Goal: Information Seeking & Learning: Understand process/instructions

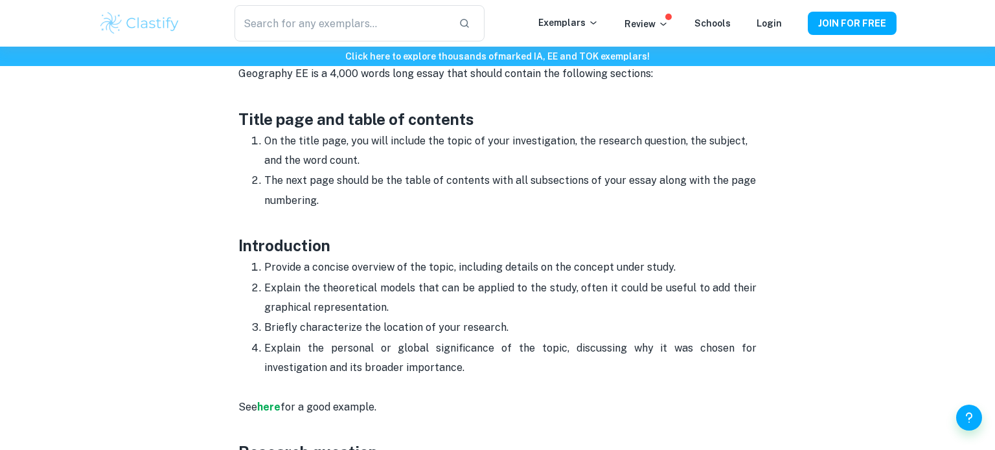
scroll to position [617, 0]
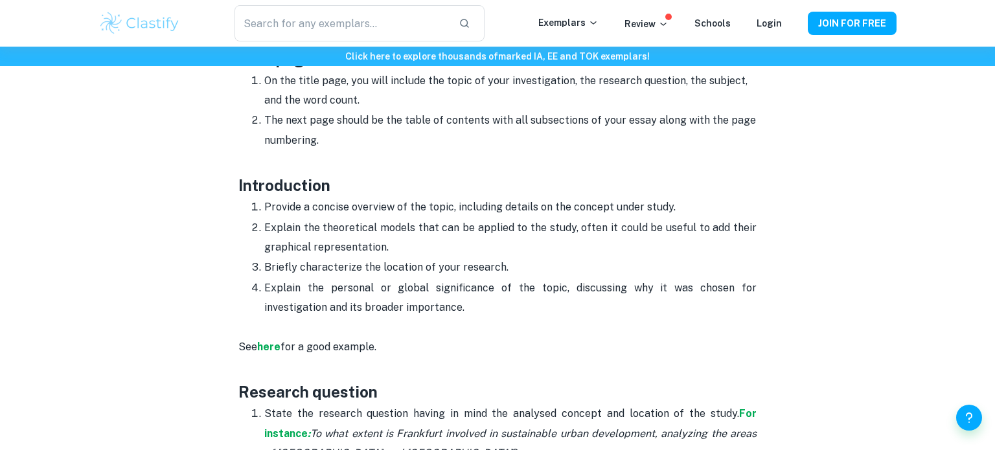
scroll to position [670, 0]
click at [391, 212] on p "Provide a concise overview of the topic, including details on the concept under…" at bounding box center [510, 209] width 492 height 19
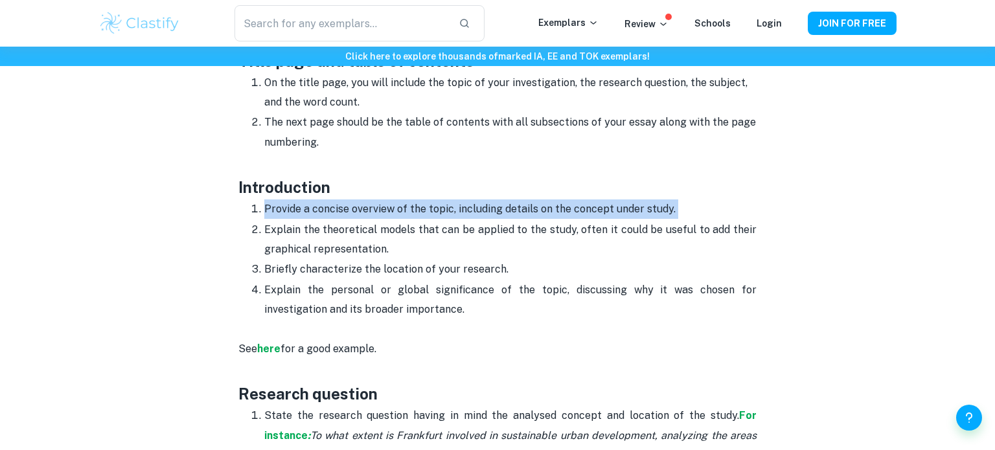
click at [391, 212] on p "Provide a concise overview of the topic, including details on the concept under…" at bounding box center [510, 209] width 492 height 19
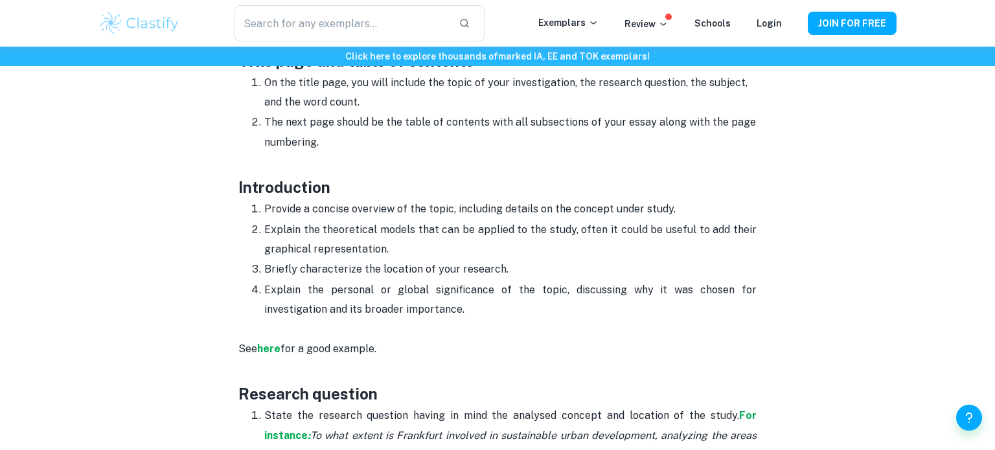
click at [391, 212] on p "Provide a concise overview of the topic, including details on the concept under…" at bounding box center [510, 209] width 492 height 19
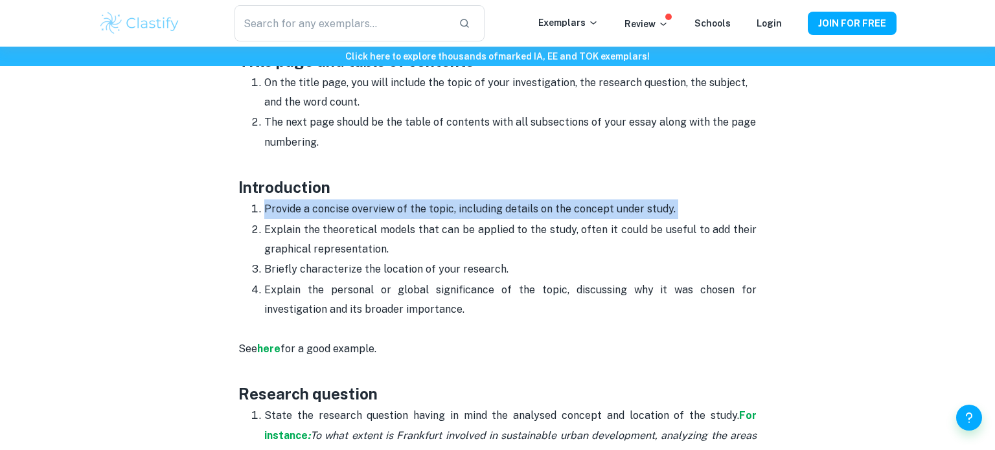
click at [391, 212] on p "Provide a concise overview of the topic, including details on the concept under…" at bounding box center [510, 209] width 492 height 19
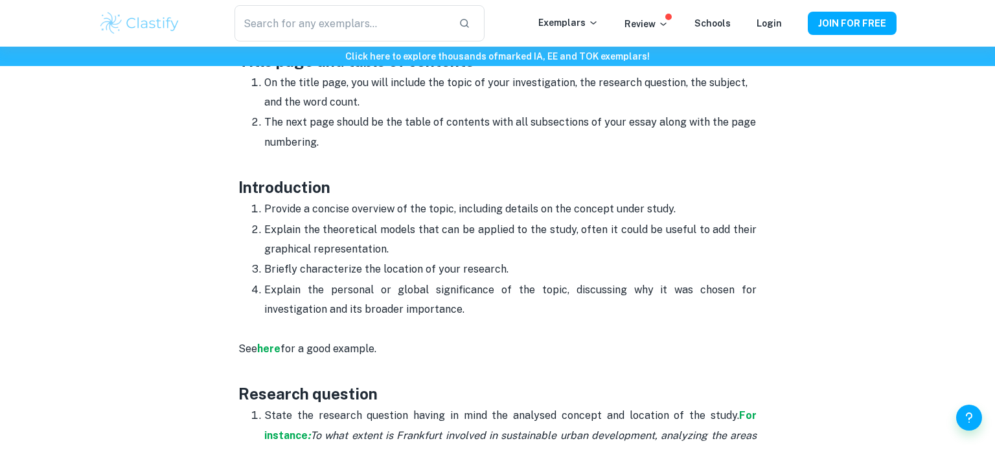
click at [391, 212] on p "Provide a concise overview of the topic, including details on the concept under…" at bounding box center [510, 209] width 492 height 19
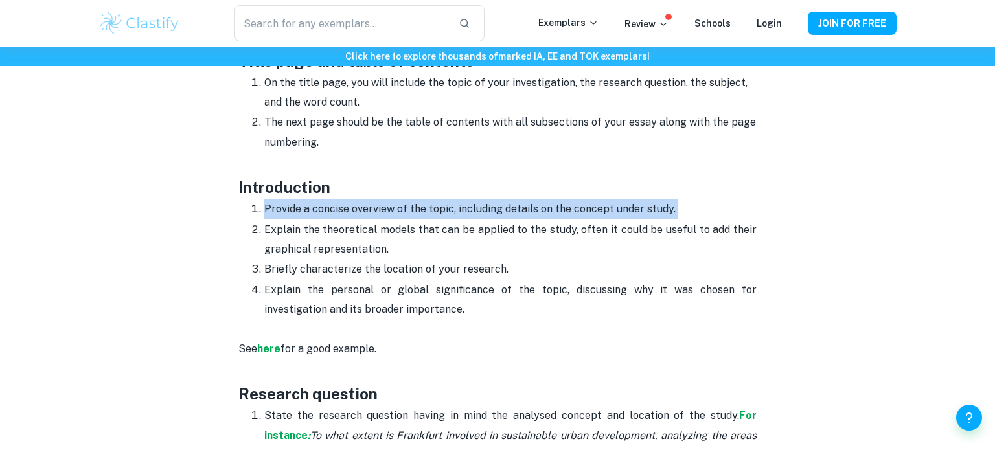
click at [396, 233] on p "Explain the theoretical models that can be applied to the study, often it could…" at bounding box center [510, 240] width 492 height 40
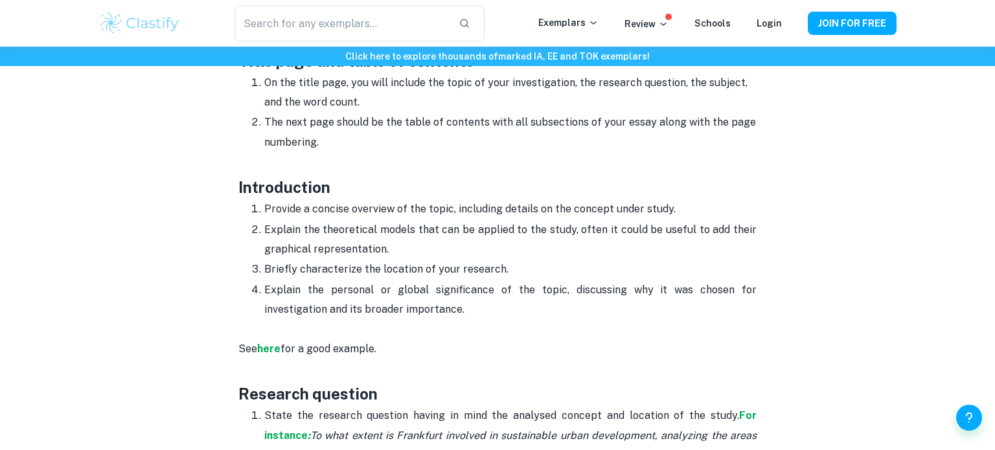
click at [396, 233] on p "Explain the theoretical models that can be applied to the study, often it could…" at bounding box center [510, 240] width 492 height 40
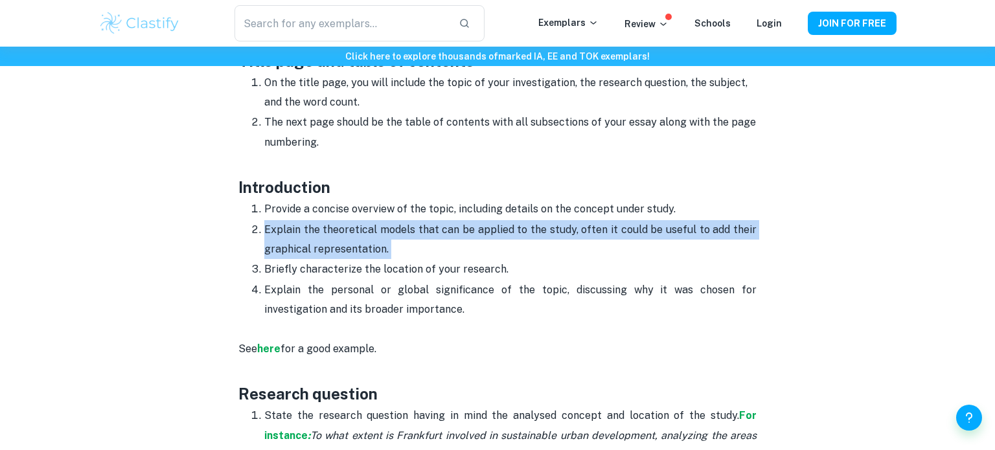
click at [396, 233] on p "Explain the theoretical models that can be applied to the study, often it could…" at bounding box center [510, 240] width 492 height 40
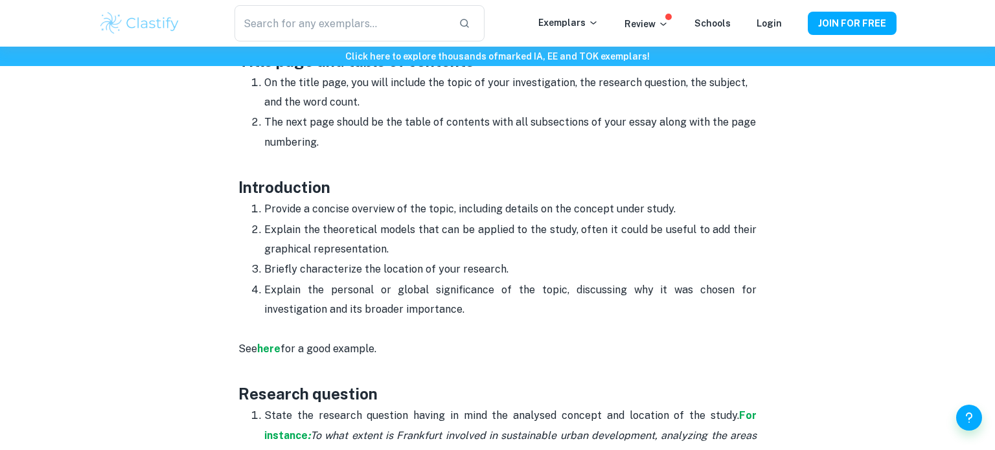
click at [396, 233] on p "Explain the theoretical models that can be applied to the study, often it could…" at bounding box center [510, 240] width 492 height 40
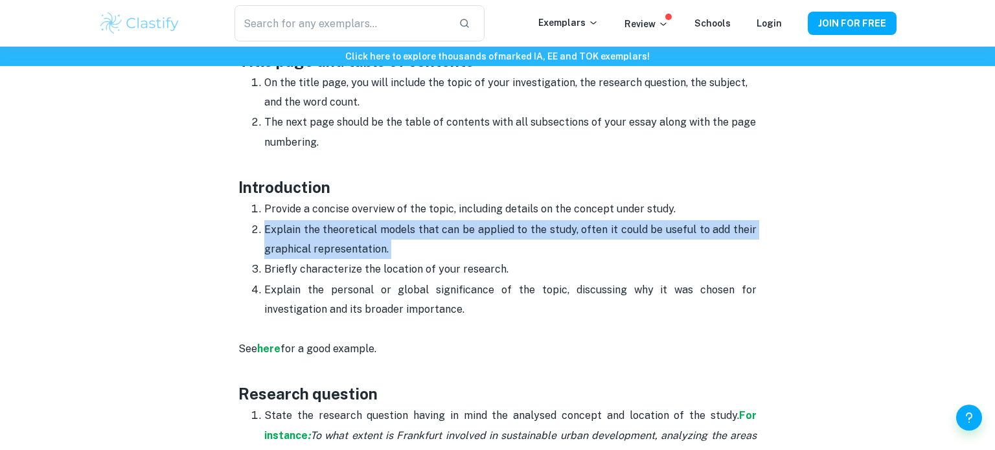
click at [396, 233] on p "Explain the theoretical models that can be applied to the study, often it could…" at bounding box center [510, 240] width 492 height 40
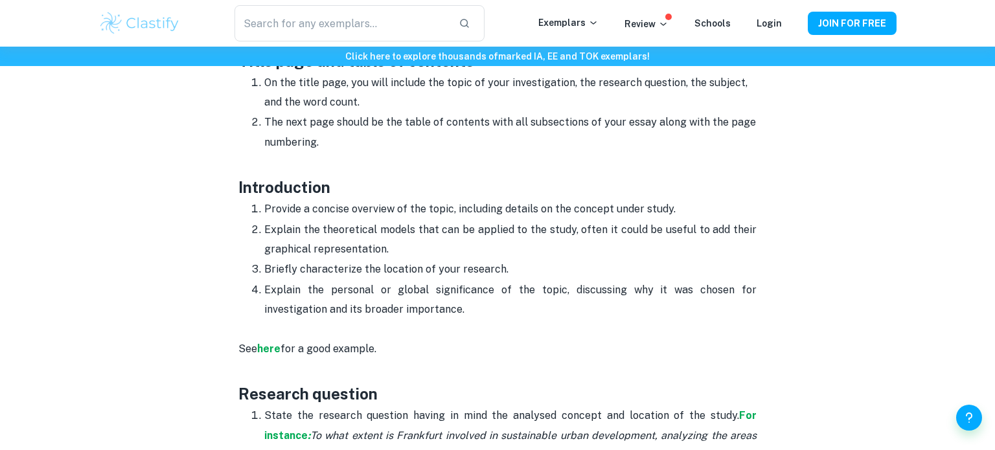
click at [389, 264] on p "Briefly characterize the location of your research." at bounding box center [510, 269] width 492 height 19
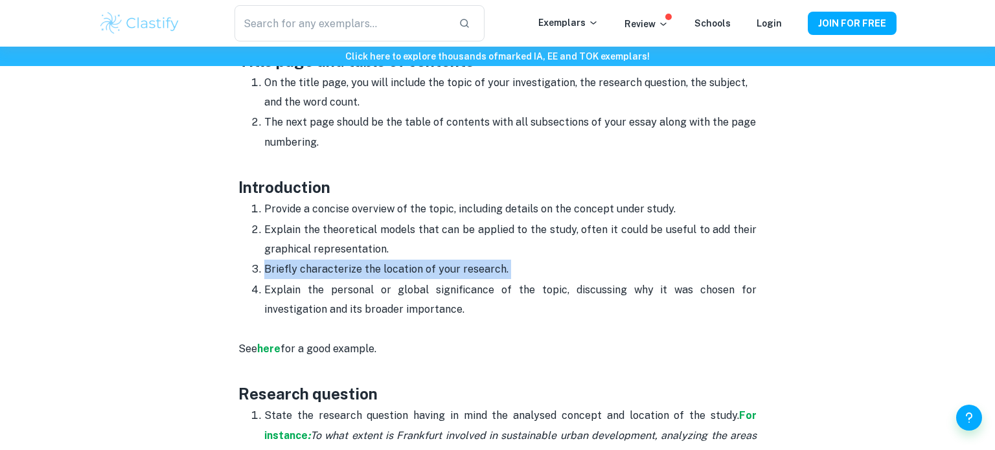
click at [389, 264] on p "Briefly characterize the location of your research." at bounding box center [510, 269] width 492 height 19
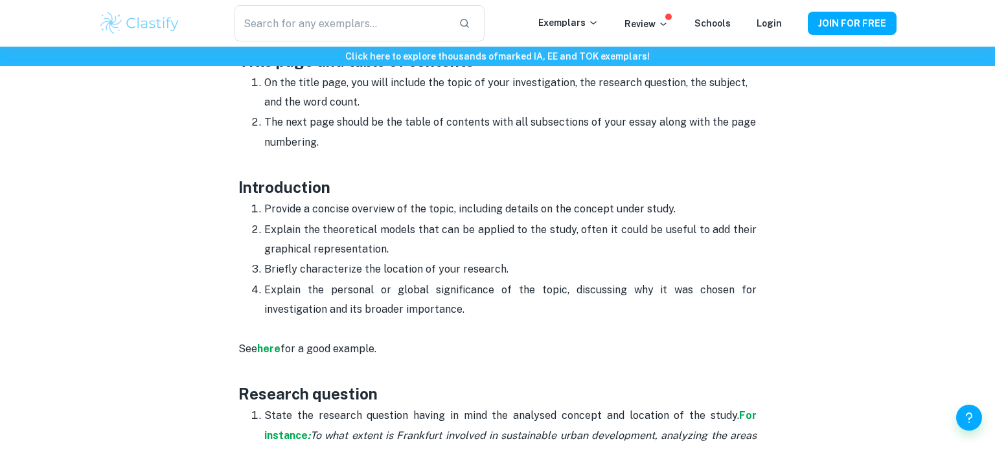
click at [369, 308] on p "Explain the personal or global significance of the topic, discussing why it was…" at bounding box center [510, 301] width 492 height 40
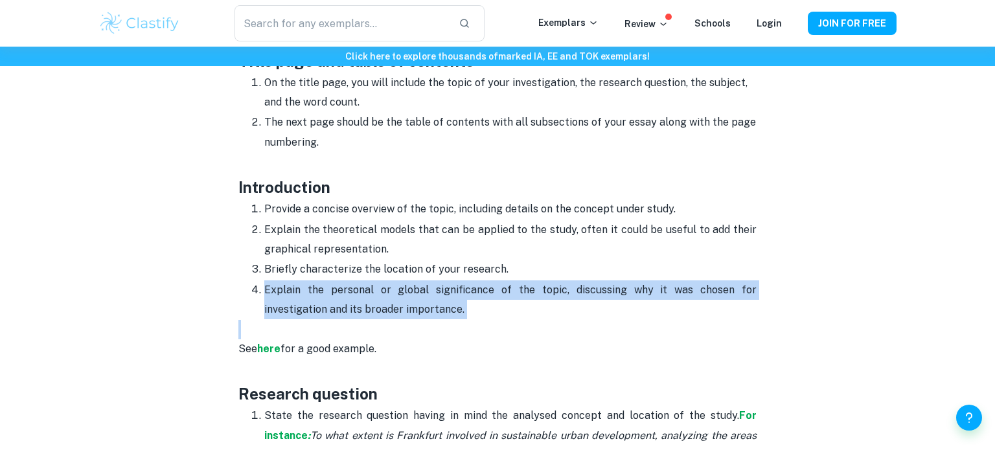
click at [369, 308] on p "Explain the personal or global significance of the topic, discussing why it was…" at bounding box center [510, 301] width 492 height 40
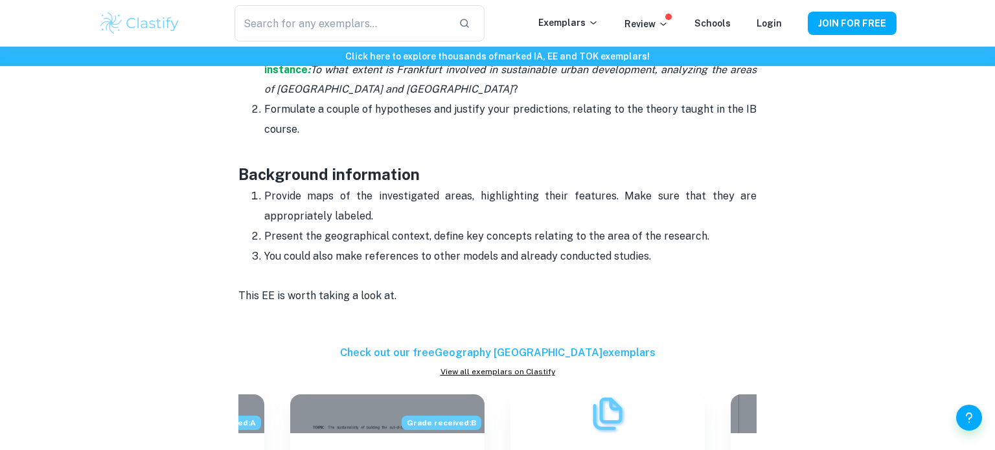
scroll to position [1031, 0]
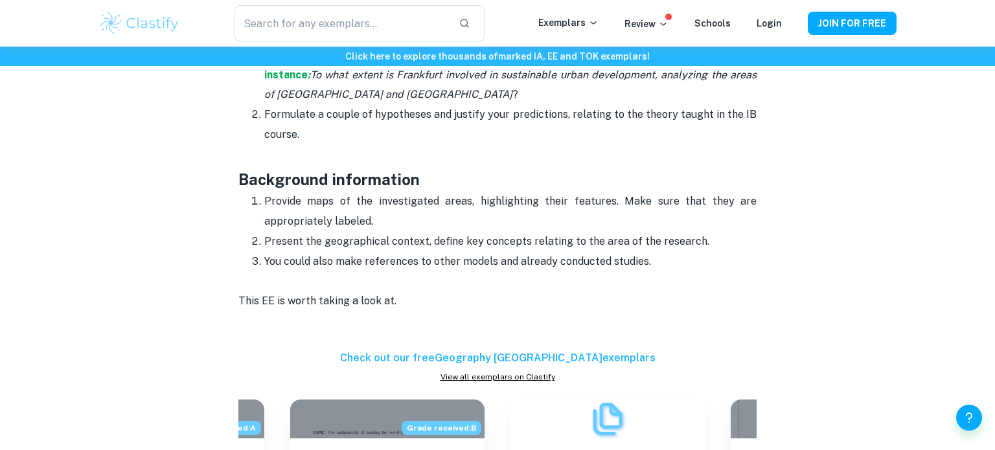
click at [431, 249] on p "Present the geographical context, define key concepts relating to the area of t…" at bounding box center [510, 241] width 492 height 19
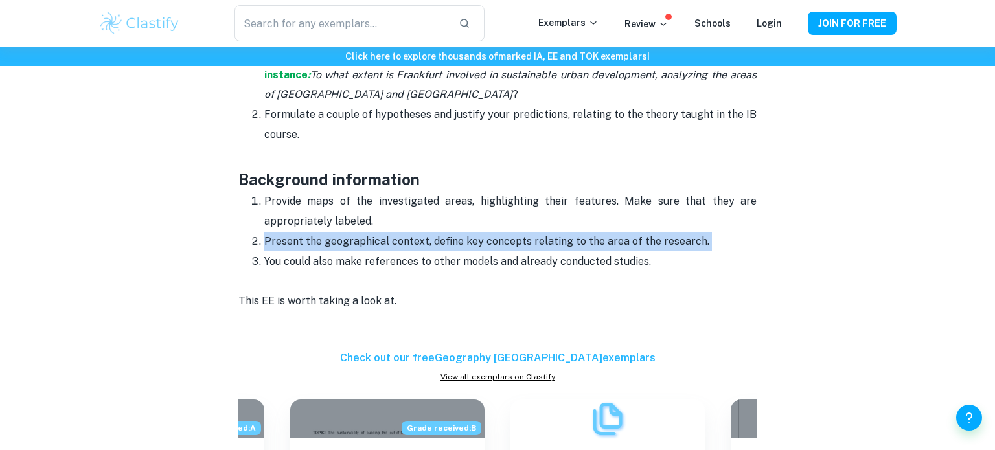
click at [431, 249] on p "Present the geographical context, define key concepts relating to the area of t…" at bounding box center [510, 241] width 492 height 19
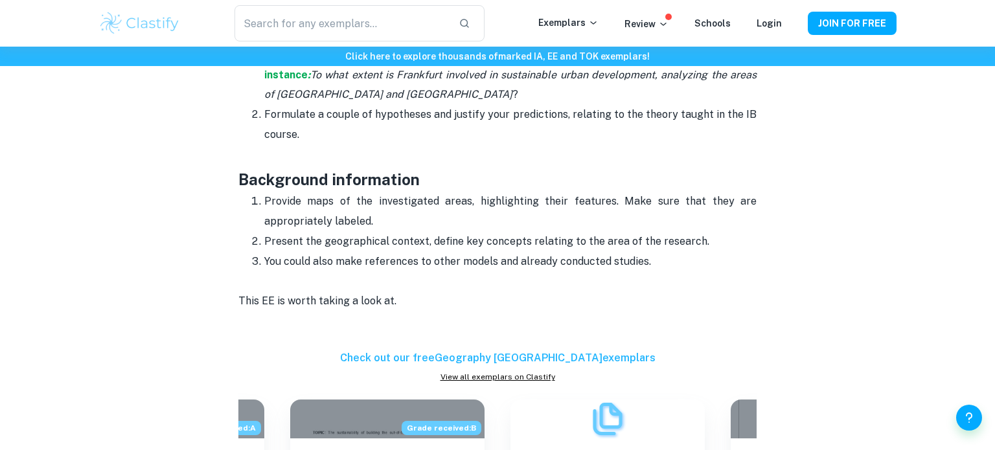
click at [431, 249] on p "Present the geographical context, define key concepts relating to the area of t…" at bounding box center [510, 241] width 492 height 19
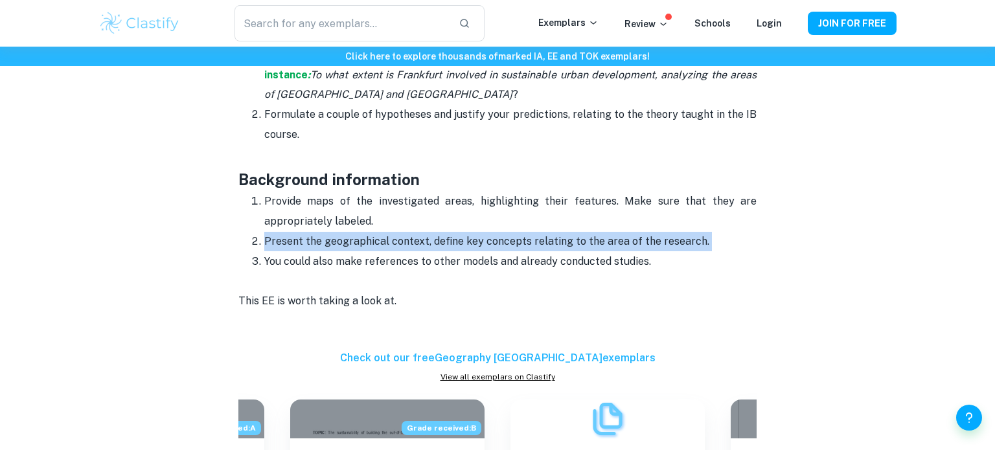
click at [431, 249] on p "Present the geographical context, define key concepts relating to the area of t…" at bounding box center [510, 241] width 492 height 19
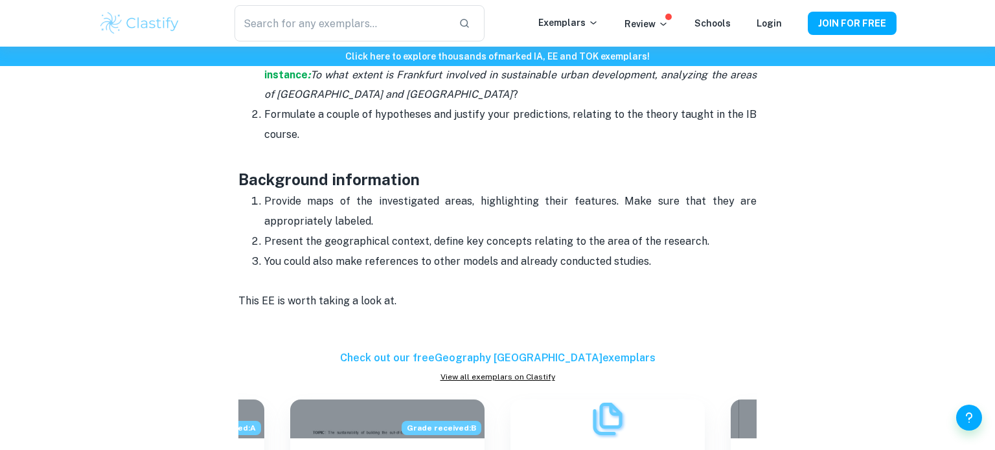
click at [431, 249] on p "Present the geographical context, define key concepts relating to the area of t…" at bounding box center [510, 241] width 492 height 19
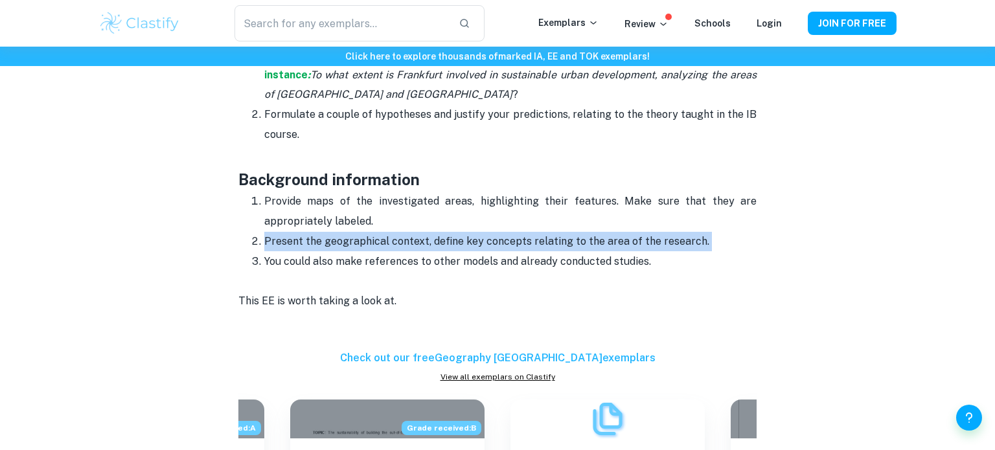
click at [431, 249] on p "Present the geographical context, define key concepts relating to the area of t…" at bounding box center [510, 241] width 492 height 19
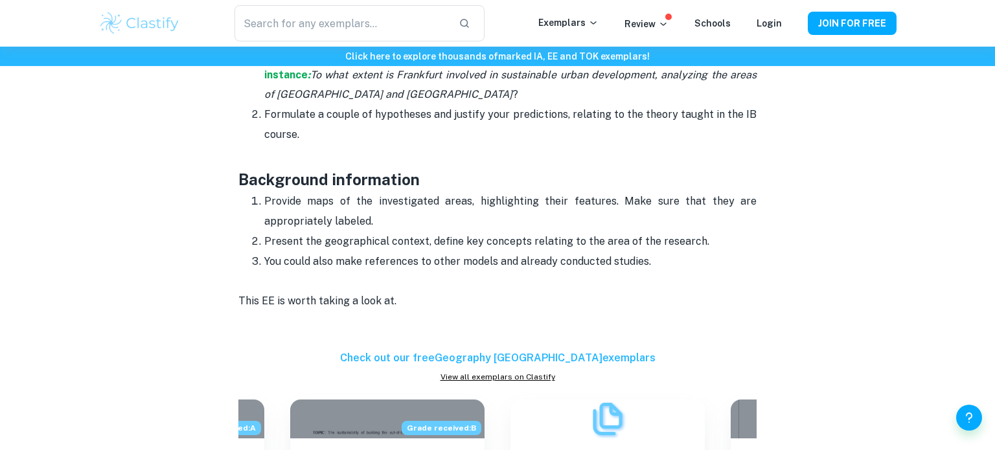
click at [431, 249] on p "Present the geographical context, define key concepts relating to the area of t…" at bounding box center [510, 241] width 492 height 19
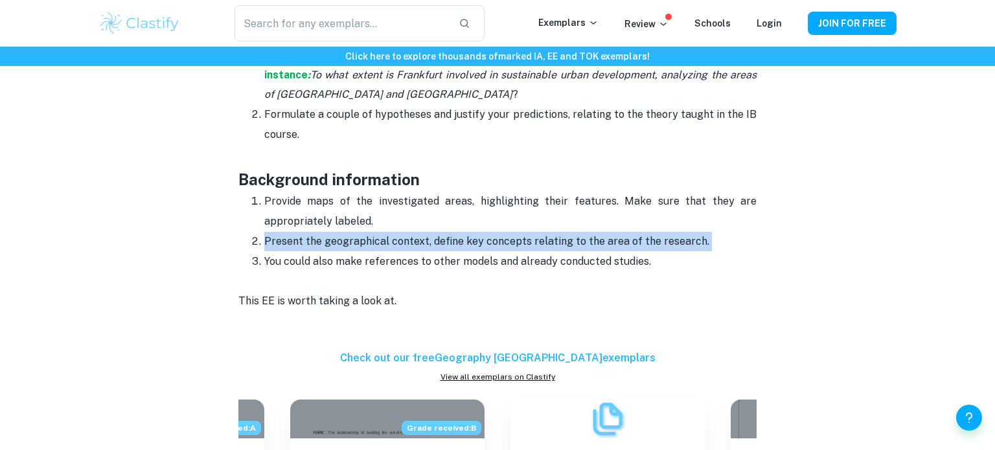
click at [431, 249] on p "Present the geographical context, define key concepts relating to the area of t…" at bounding box center [510, 241] width 492 height 19
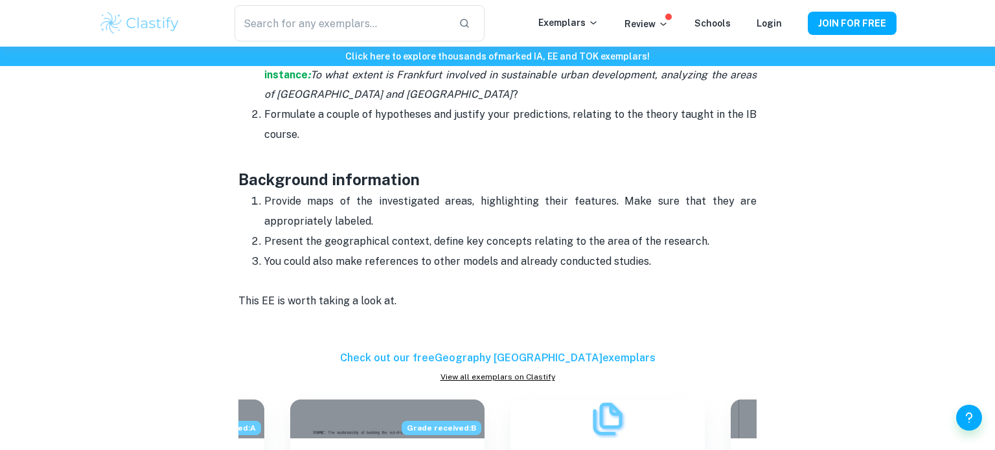
click at [431, 249] on p "Present the geographical context, define key concepts relating to the area of t…" at bounding box center [510, 241] width 492 height 19
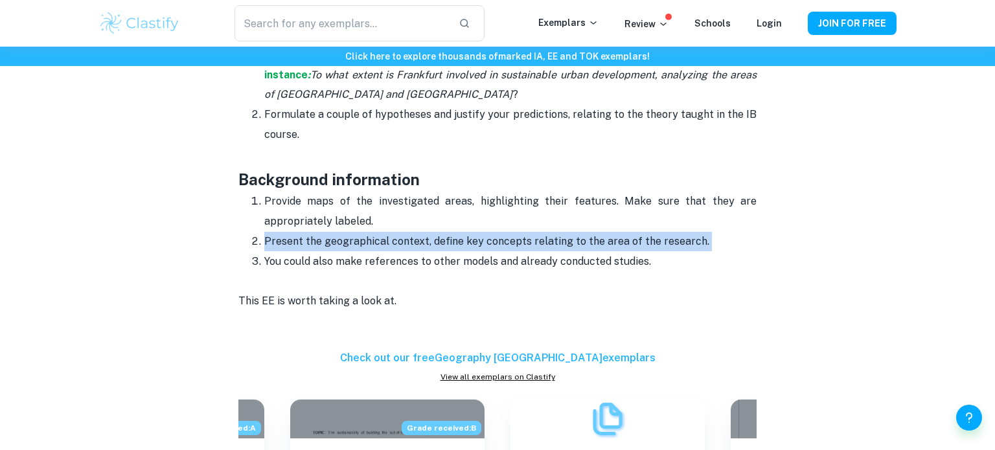
click at [431, 249] on p "Present the geographical context, define key concepts relating to the area of t…" at bounding box center [510, 241] width 492 height 19
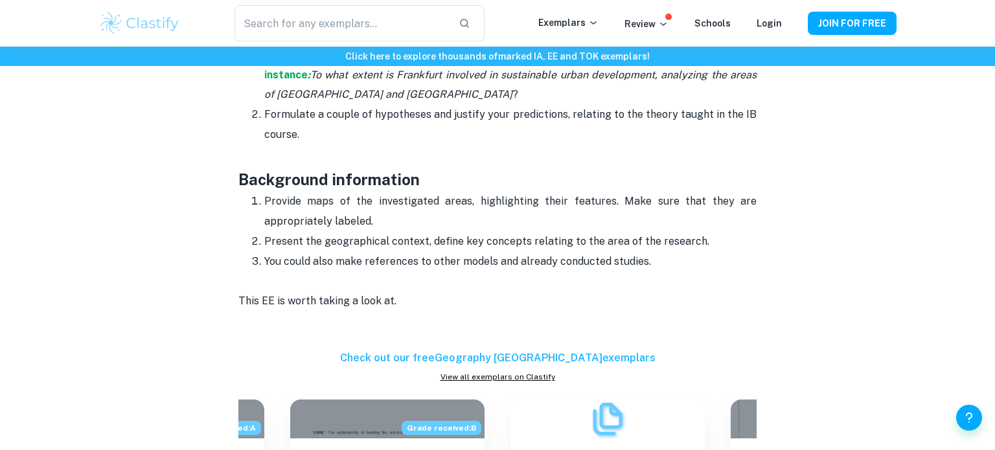
click at [431, 249] on p "Present the geographical context, define key concepts relating to the area of t…" at bounding box center [510, 241] width 492 height 19
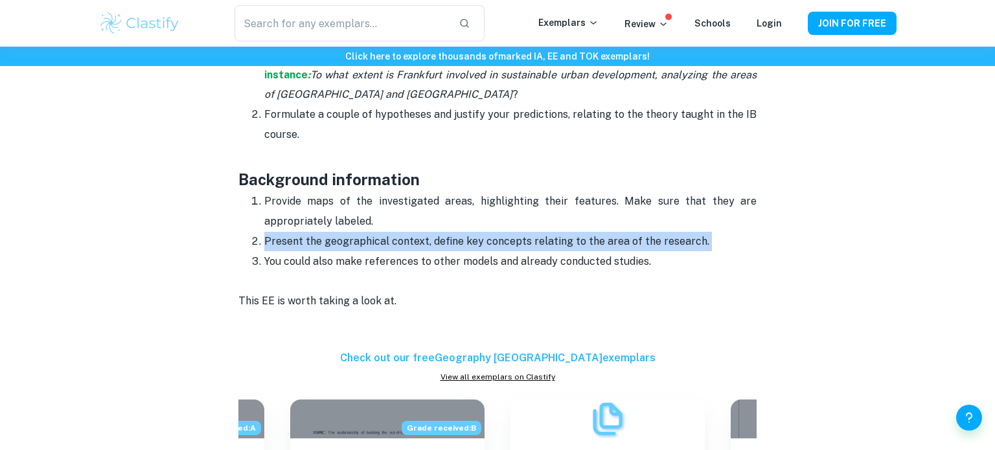
click at [431, 249] on p "Present the geographical context, define key concepts relating to the area of t…" at bounding box center [510, 241] width 492 height 19
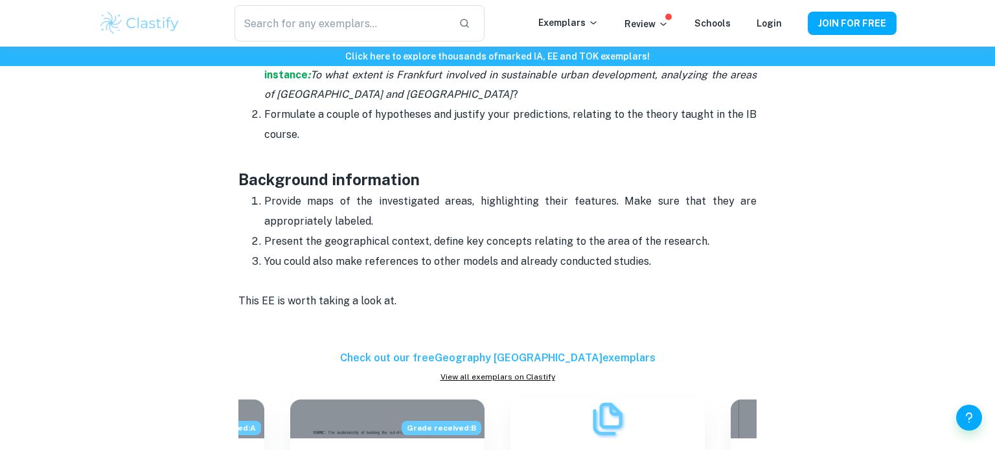
click at [431, 249] on p "Present the geographical context, define key concepts relating to the area of t…" at bounding box center [510, 241] width 492 height 19
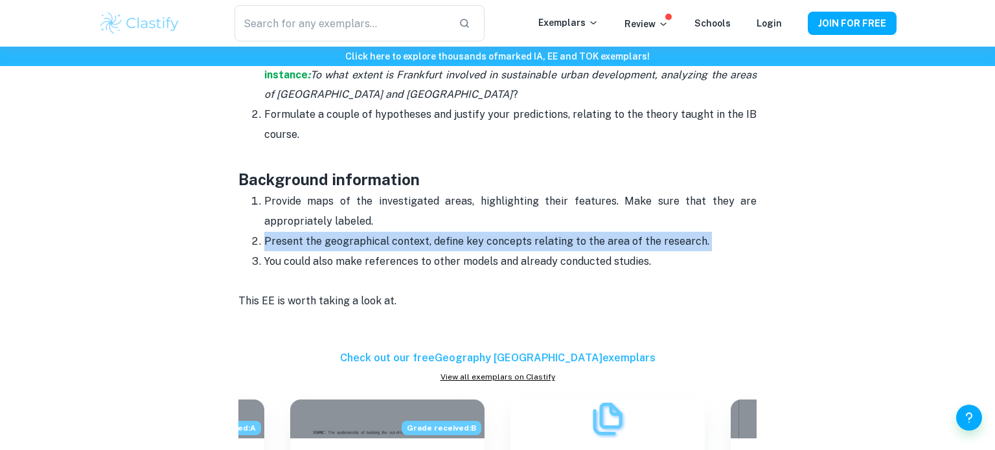
click at [431, 249] on p "Present the geographical context, define key concepts relating to the area of t…" at bounding box center [510, 241] width 492 height 19
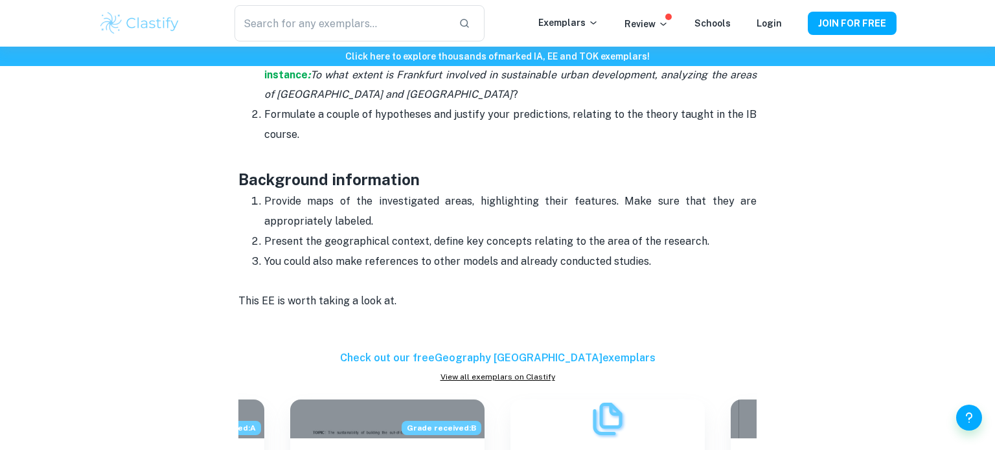
click at [431, 249] on p "Present the geographical context, define key concepts relating to the area of t…" at bounding box center [510, 241] width 492 height 19
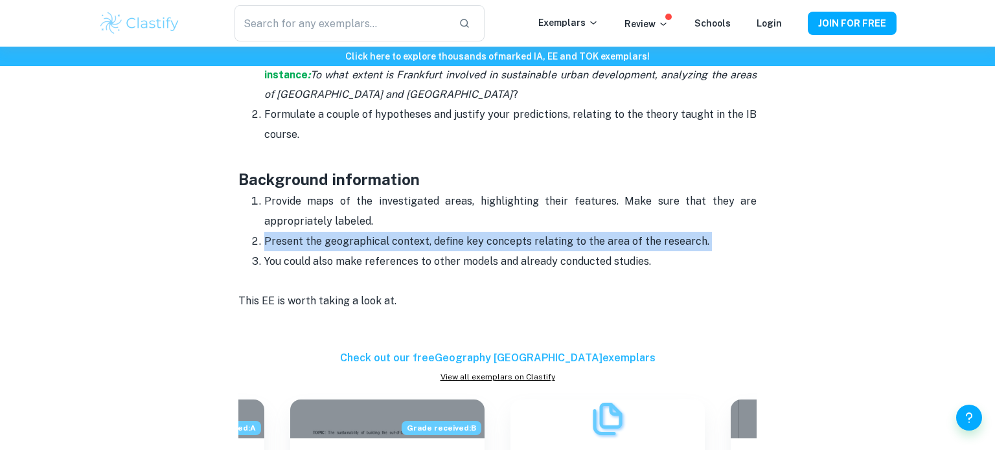
click at [431, 249] on p "Present the geographical context, define key concepts relating to the area of t…" at bounding box center [510, 241] width 492 height 19
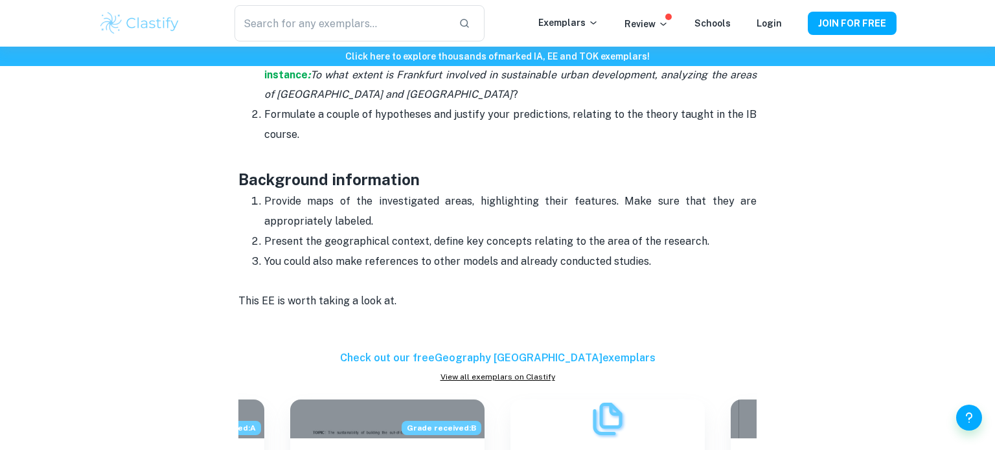
click at [431, 249] on p "Present the geographical context, define key concepts relating to the area of t…" at bounding box center [510, 241] width 492 height 19
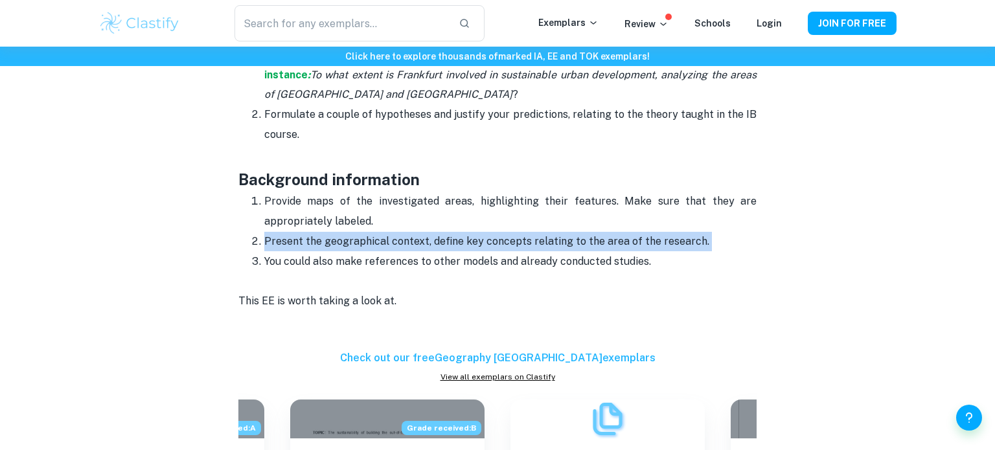
click at [431, 249] on p "Present the geographical context, define key concepts relating to the area of t…" at bounding box center [510, 241] width 492 height 19
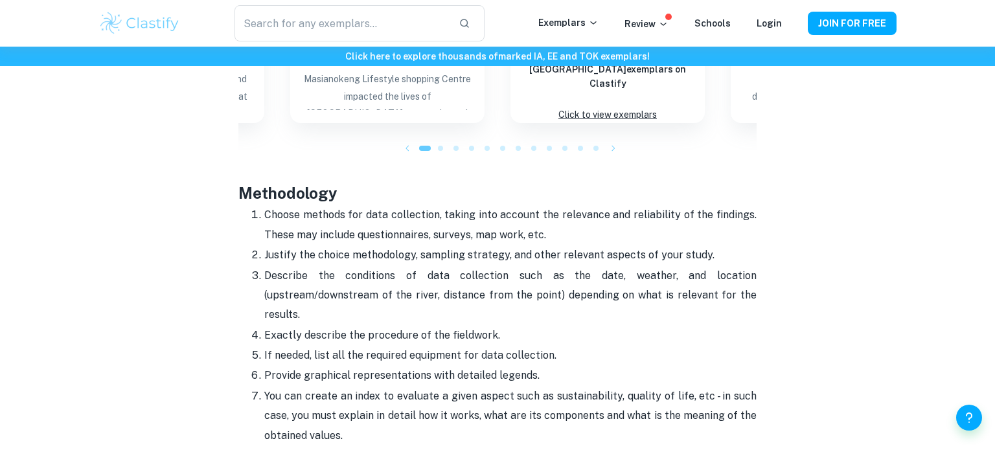
scroll to position [1441, 0]
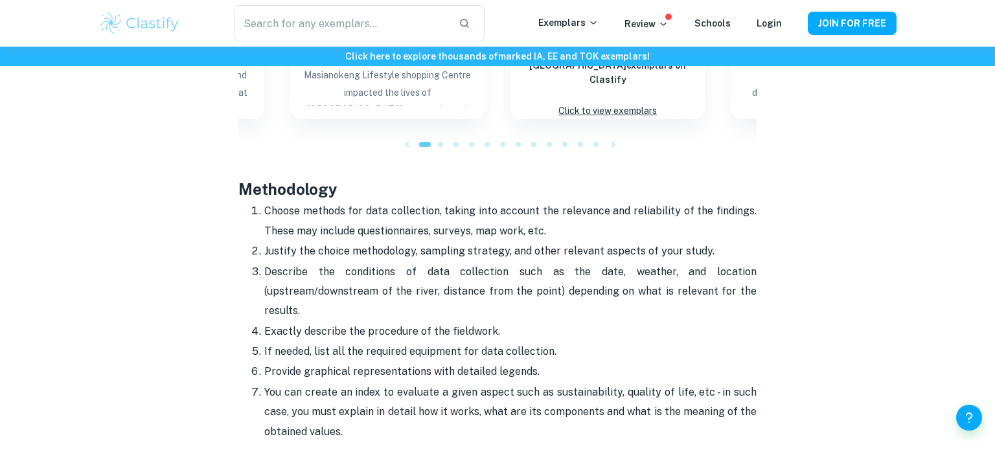
click at [431, 249] on p "Justify the choice methodology, sampling strategy, and other relevant aspects o…" at bounding box center [510, 251] width 492 height 19
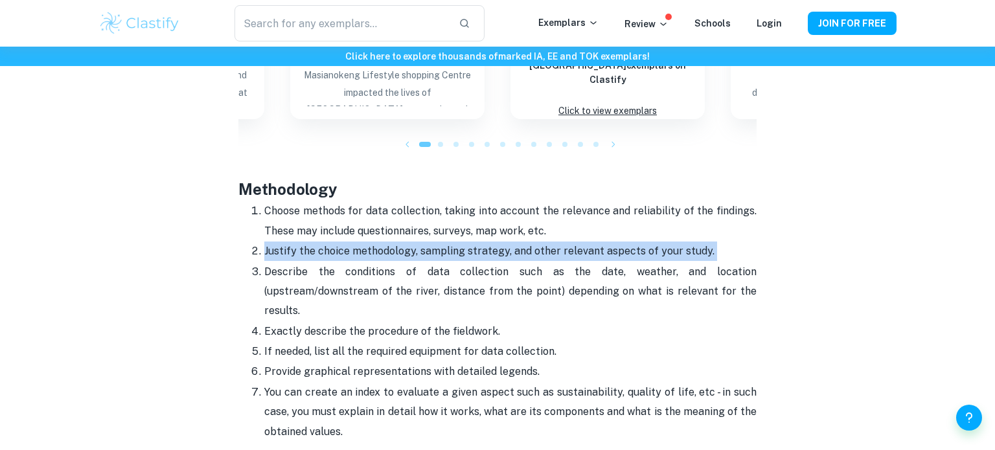
click at [431, 249] on p "Justify the choice methodology, sampling strategy, and other relevant aspects o…" at bounding box center [510, 251] width 492 height 19
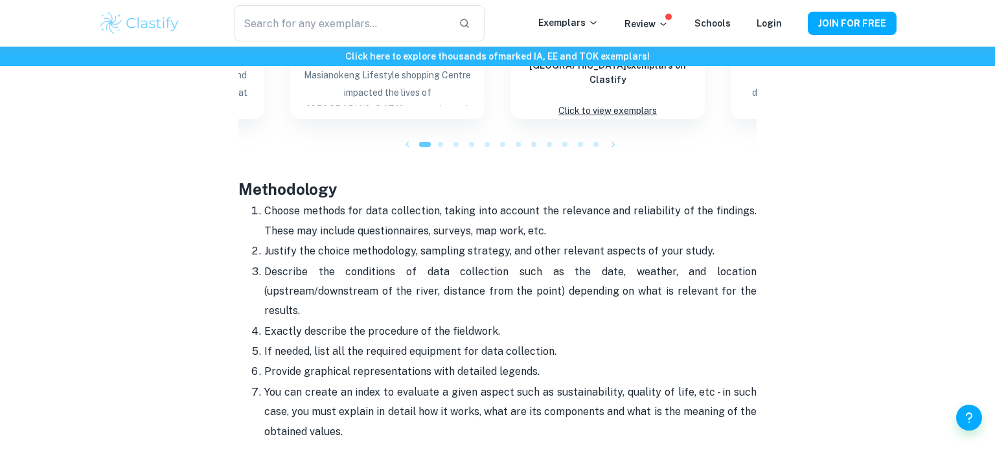
click at [431, 249] on p "Justify the choice methodology, sampling strategy, and other relevant aspects o…" at bounding box center [510, 251] width 492 height 19
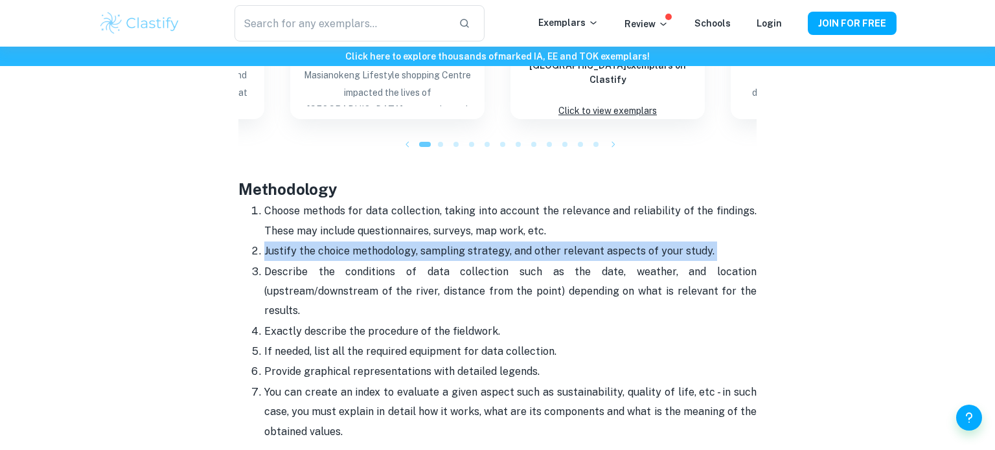
click at [431, 249] on p "Justify the choice methodology, sampling strategy, and other relevant aspects o…" at bounding box center [510, 251] width 492 height 19
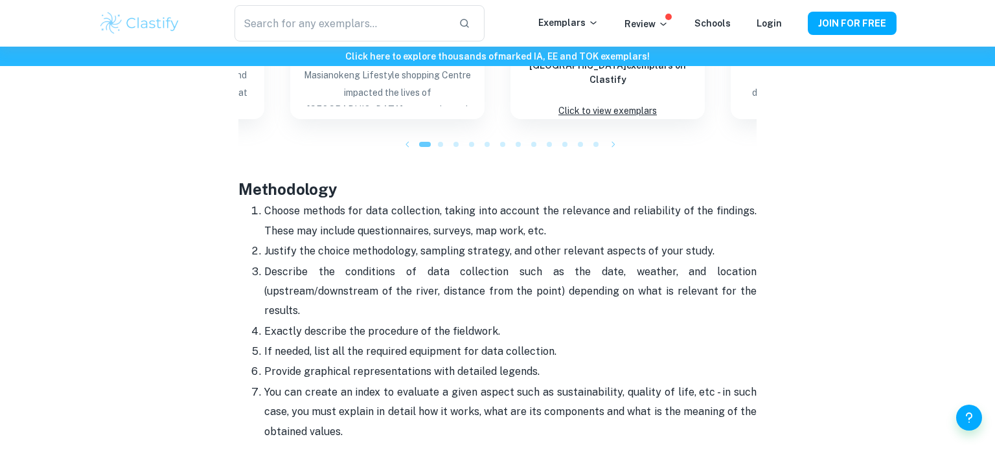
click at [431, 249] on p "Justify the choice methodology, sampling strategy, and other relevant aspects o…" at bounding box center [510, 251] width 492 height 19
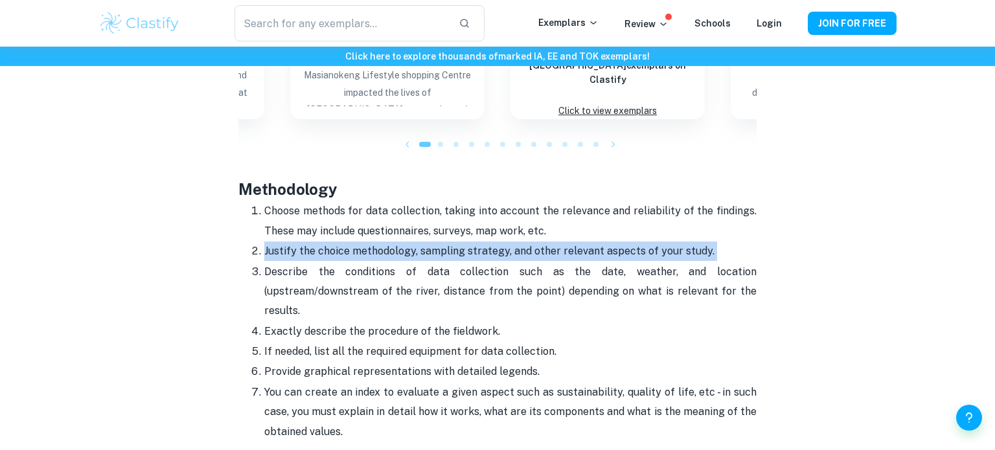
click at [431, 249] on p "Justify the choice methodology, sampling strategy, and other relevant aspects o…" at bounding box center [510, 251] width 492 height 19
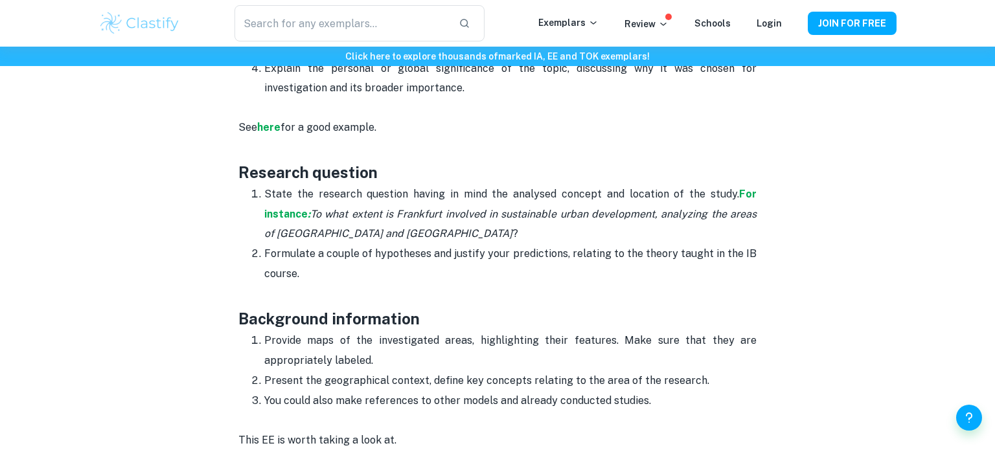
scroll to position [0, 0]
